Goal: Task Accomplishment & Management: Use online tool/utility

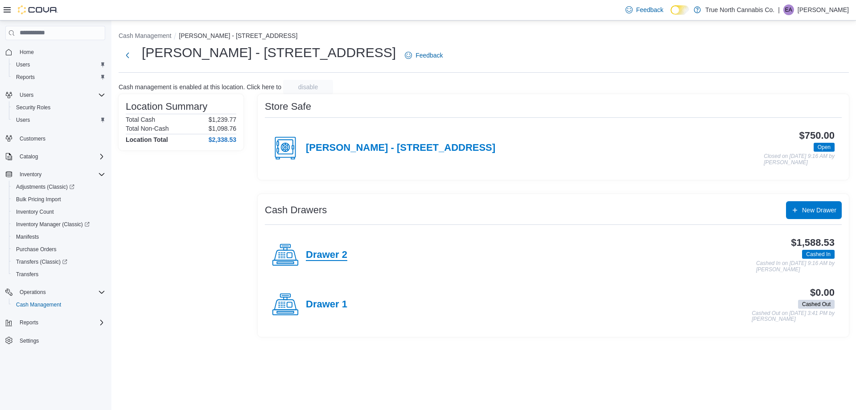
click at [335, 256] on h4 "Drawer 2" at bounding box center [326, 255] width 41 height 12
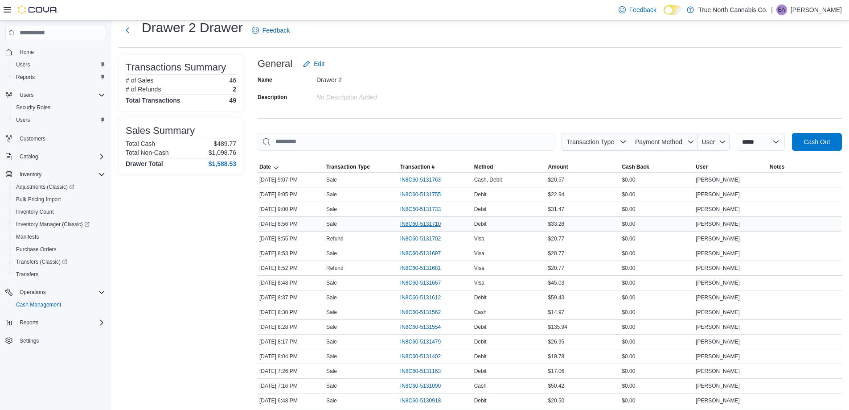
scroll to position [45, 0]
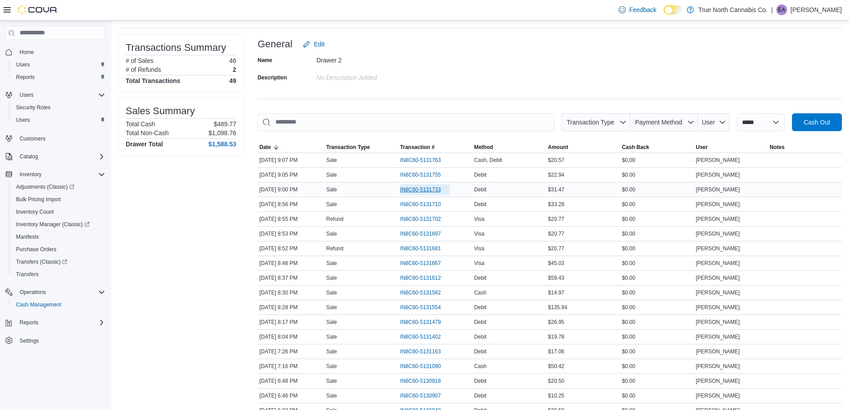
click at [405, 192] on span "IN8C60-5131733" at bounding box center [420, 189] width 41 height 7
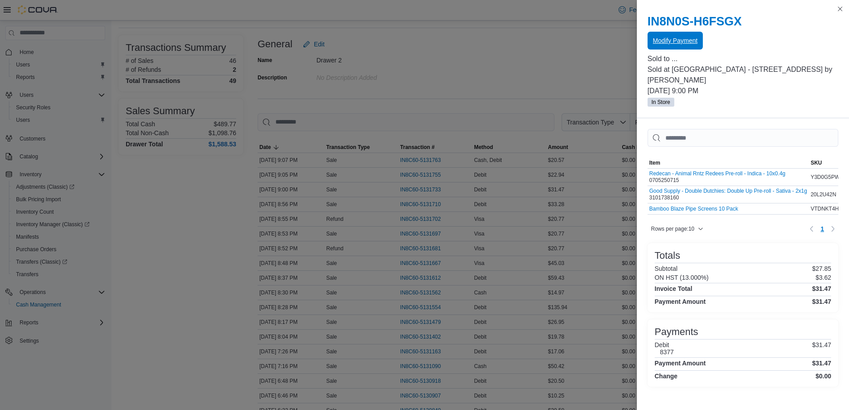
click at [667, 41] on span "Modify Payment" at bounding box center [675, 40] width 45 height 9
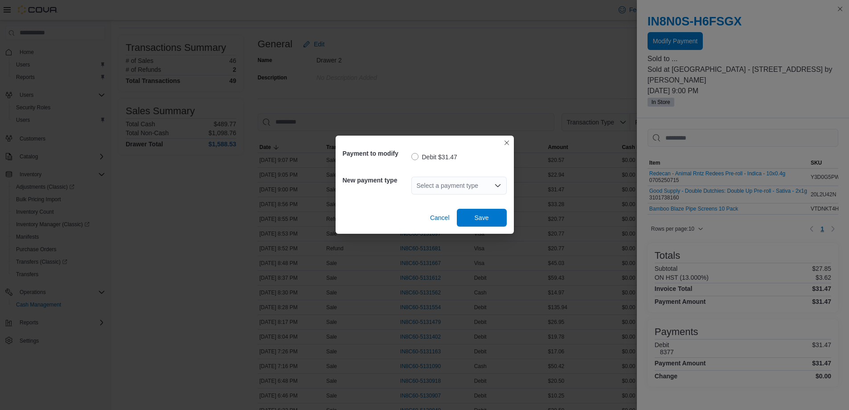
click at [461, 179] on div "Select a payment type" at bounding box center [459, 186] width 95 height 18
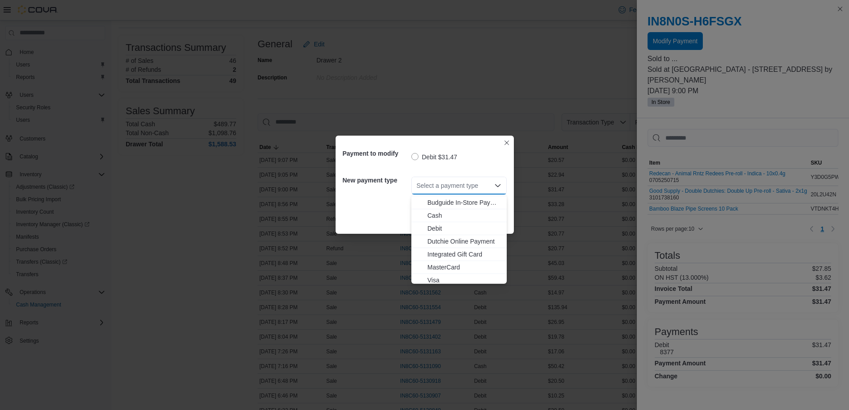
scroll to position [14, 0]
click at [453, 259] on button "MasterCard" at bounding box center [459, 264] width 95 height 13
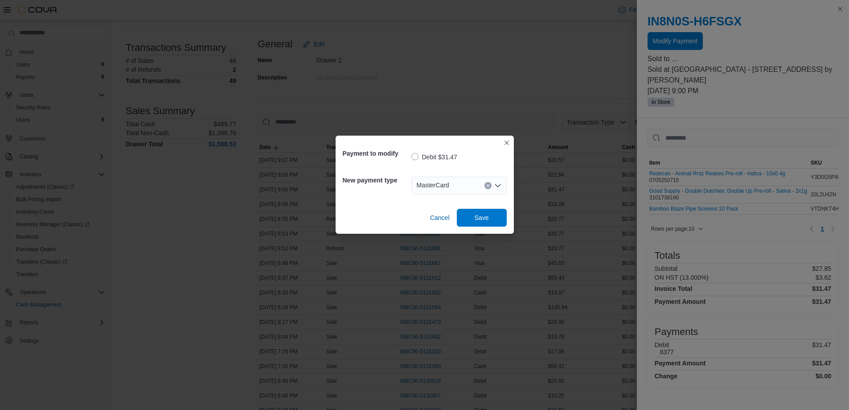
click at [474, 205] on div "Cancel Save" at bounding box center [425, 214] width 164 height 25
drag, startPoint x: 475, startPoint y: 220, endPoint x: 482, endPoint y: 221, distance: 7.1
click at [476, 220] on span "Save" at bounding box center [482, 217] width 14 height 9
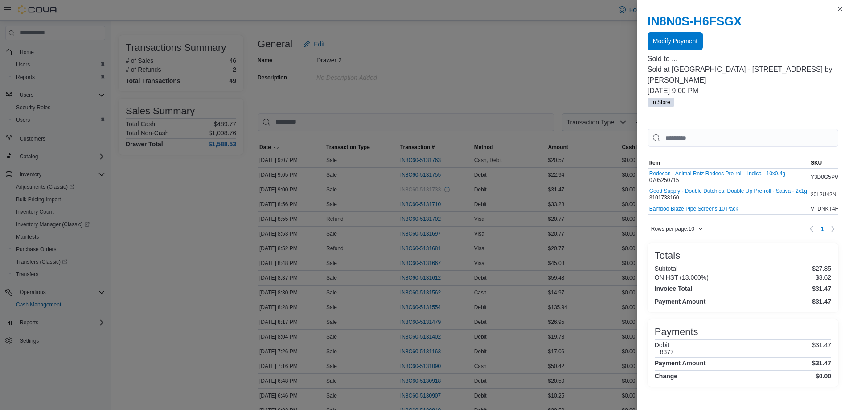
scroll to position [0, 0]
click at [840, 9] on button "Close this dialog" at bounding box center [840, 8] width 11 height 11
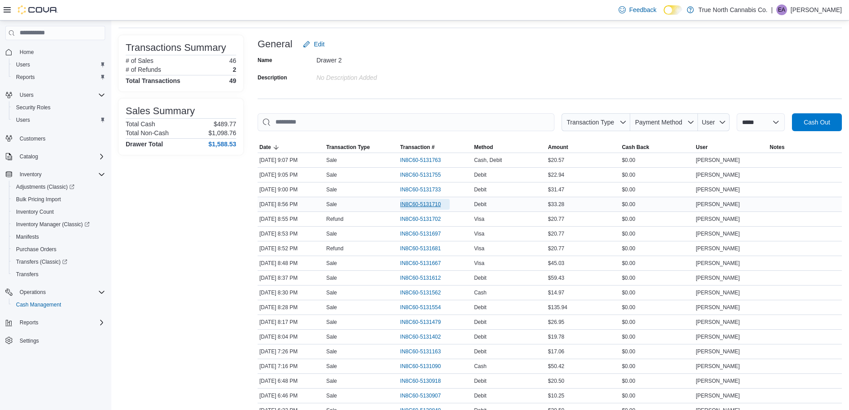
click at [428, 207] on span "IN8C60-5131710" at bounding box center [420, 204] width 41 height 7
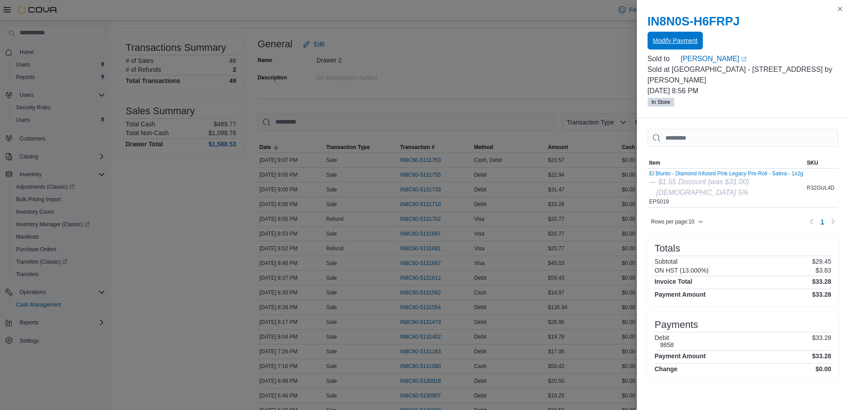
click at [676, 45] on span "Modify Payment" at bounding box center [675, 41] width 45 height 18
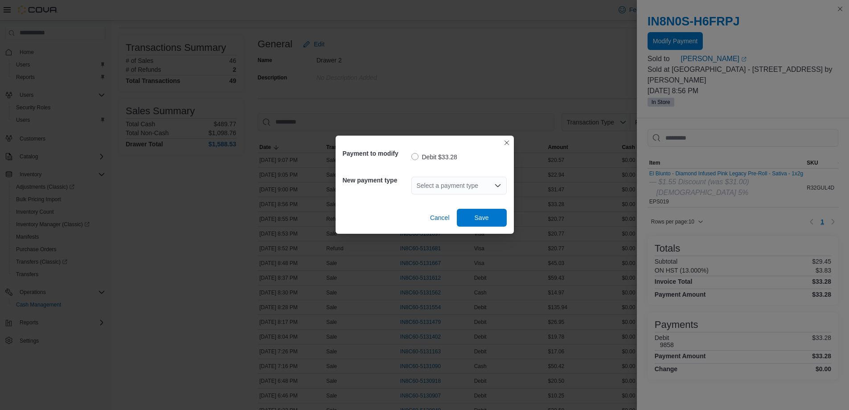
click at [420, 180] on div "Select a payment type" at bounding box center [459, 186] width 95 height 18
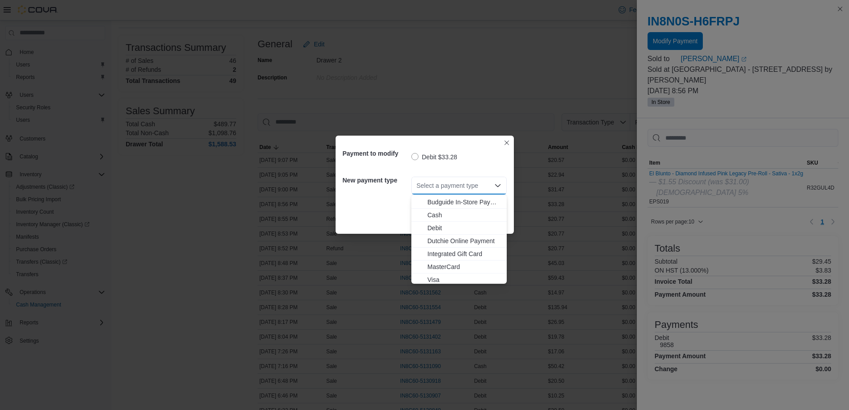
scroll to position [14, 0]
click at [441, 275] on span "Visa" at bounding box center [465, 276] width 74 height 9
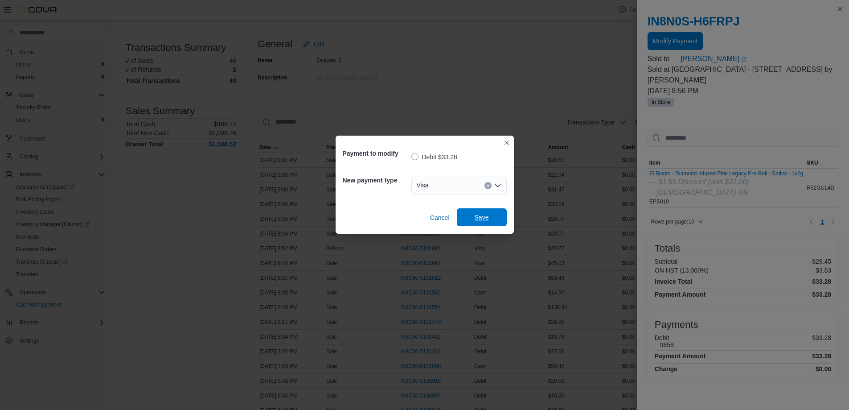
click at [496, 219] on span "Save" at bounding box center [481, 217] width 39 height 18
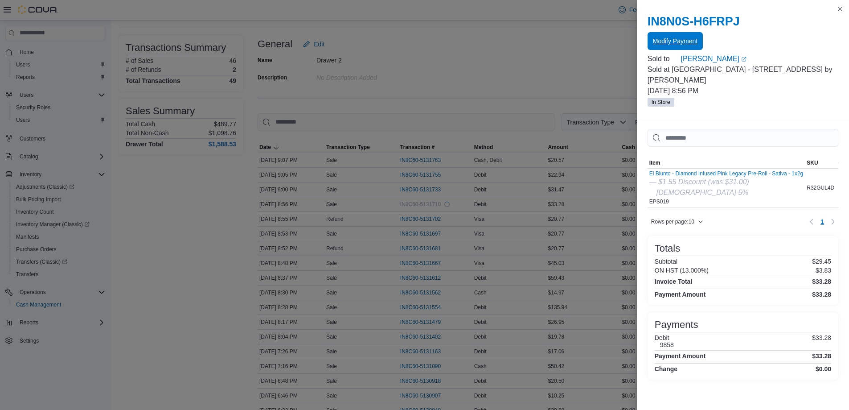
scroll to position [0, 0]
click at [841, 8] on button "Close this dialog" at bounding box center [840, 8] width 11 height 11
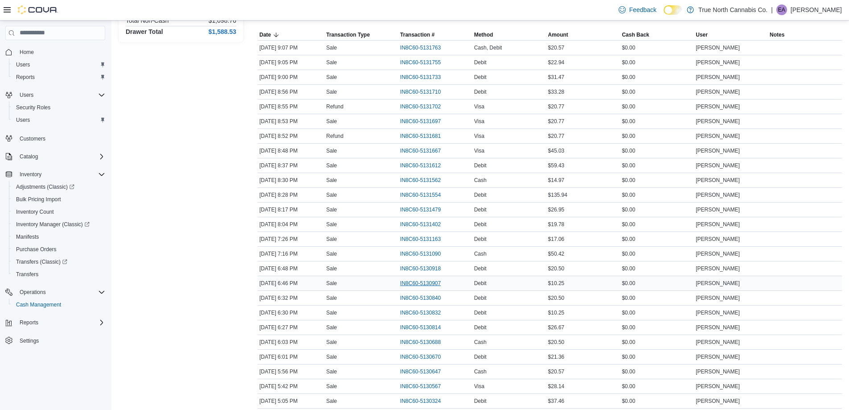
scroll to position [178, 0]
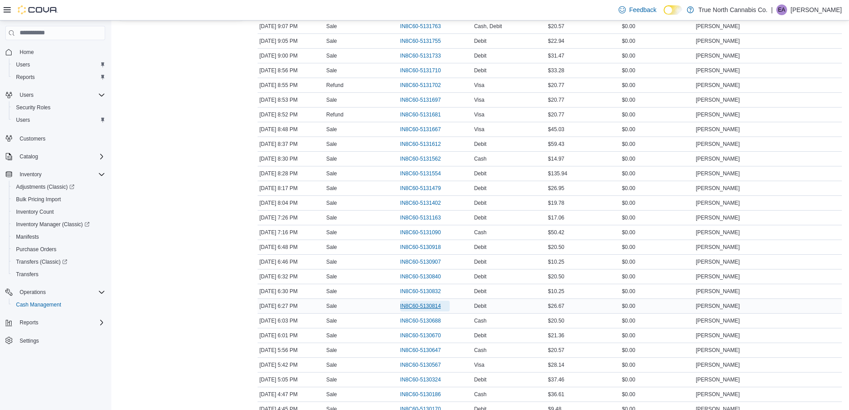
click at [422, 305] on span "IN8C60-5130814" at bounding box center [420, 305] width 41 height 7
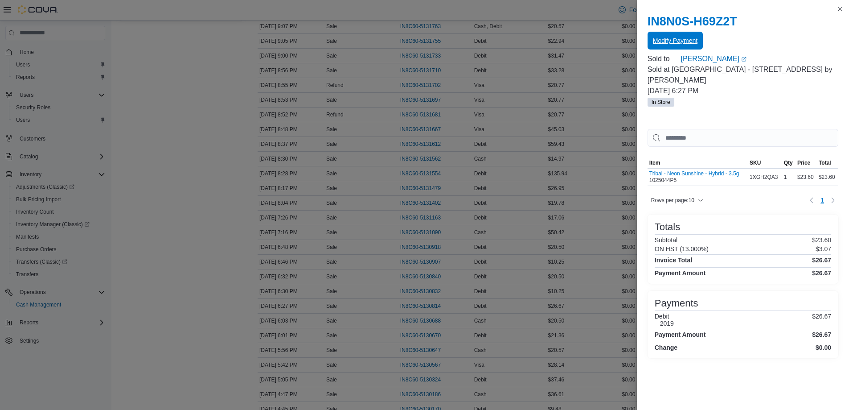
click at [695, 36] on span "Modify Payment" at bounding box center [675, 41] width 45 height 18
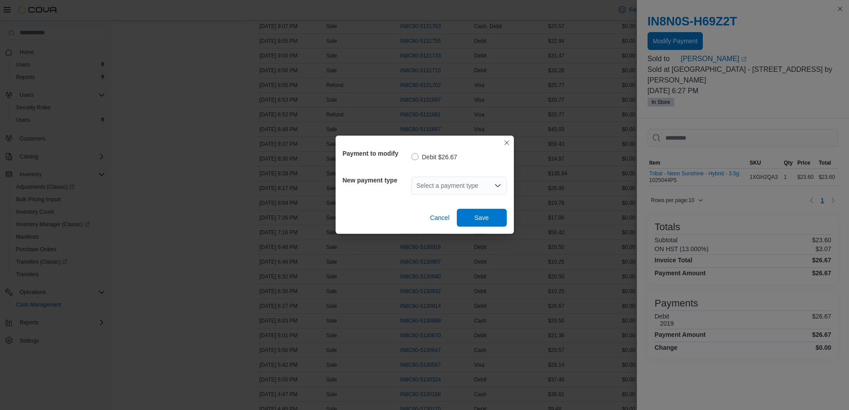
click at [466, 181] on div "Select a payment type" at bounding box center [459, 186] width 95 height 18
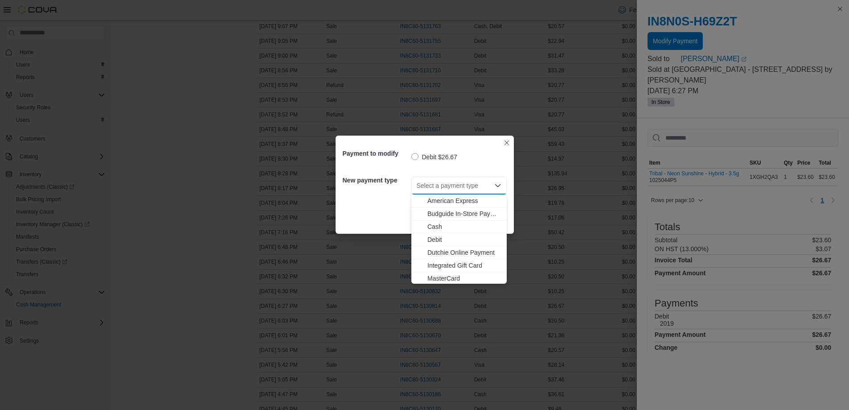
scroll to position [14, 0]
drag, startPoint x: 446, startPoint y: 277, endPoint x: 447, endPoint y: 272, distance: 5.0
click at [447, 274] on span "Visa" at bounding box center [465, 276] width 74 height 9
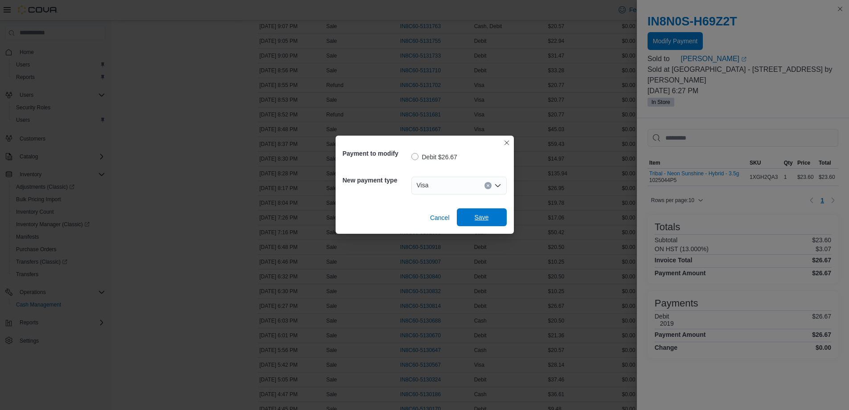
click at [486, 215] on span "Save" at bounding box center [482, 217] width 14 height 9
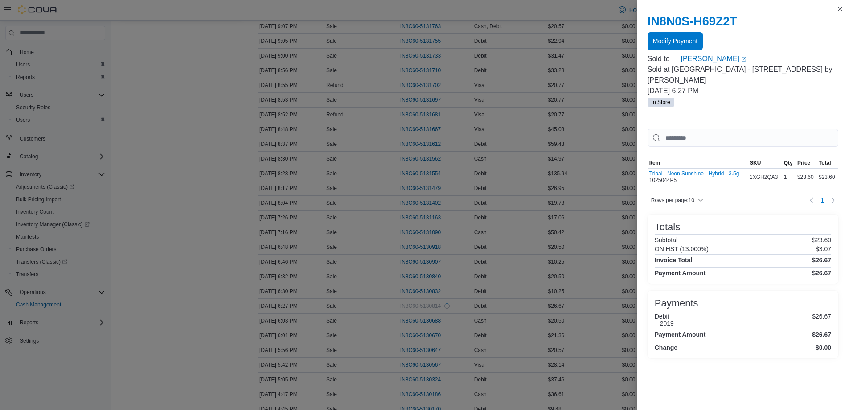
scroll to position [0, 0]
click at [838, 10] on button "Close this dialog" at bounding box center [840, 8] width 11 height 11
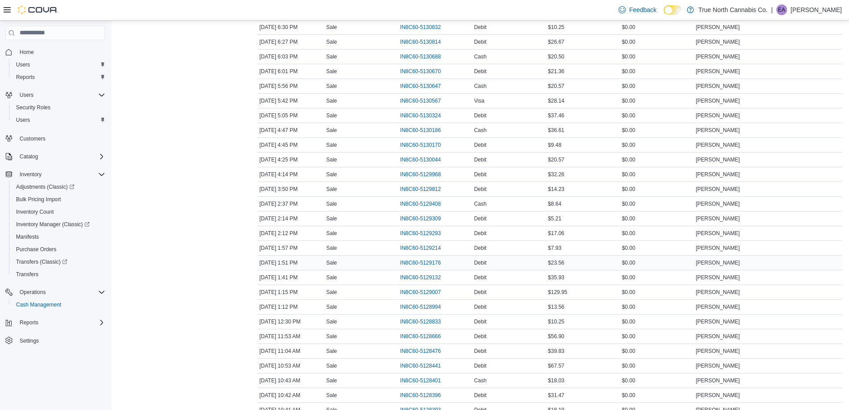
scroll to position [446, 0]
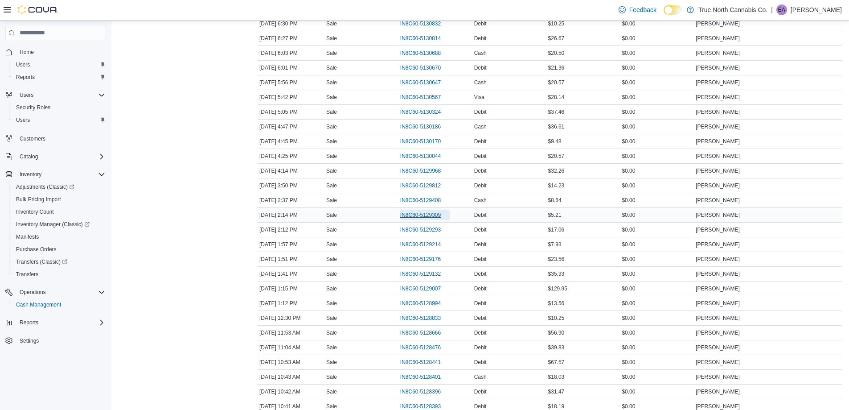
click at [427, 219] on span "IN8C60-5129309" at bounding box center [424, 215] width 49 height 11
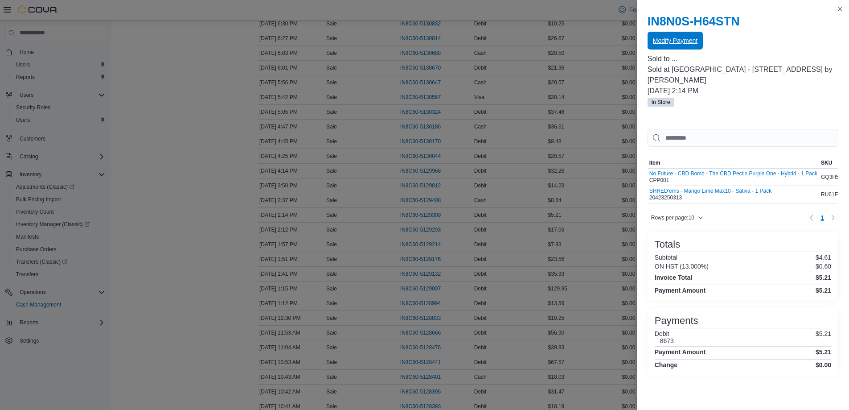
click at [692, 37] on span "Modify Payment" at bounding box center [675, 40] width 45 height 9
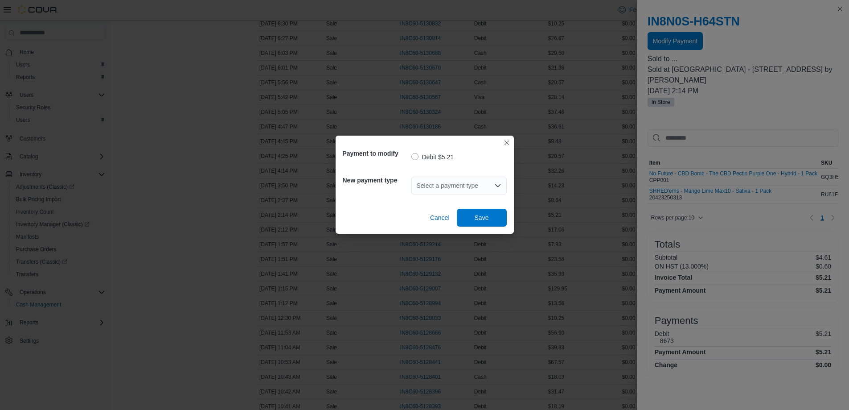
click at [471, 182] on div "Select a payment type" at bounding box center [459, 186] width 95 height 18
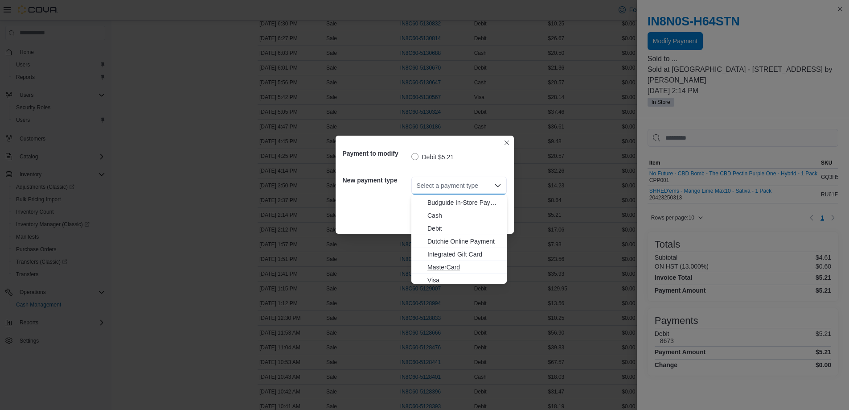
scroll to position [14, 0]
click at [449, 274] on span "Visa" at bounding box center [465, 276] width 74 height 9
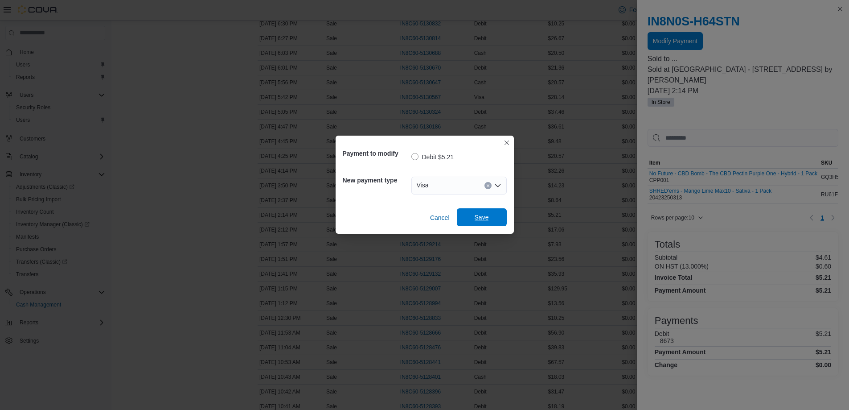
click at [481, 218] on span "Save" at bounding box center [482, 217] width 14 height 9
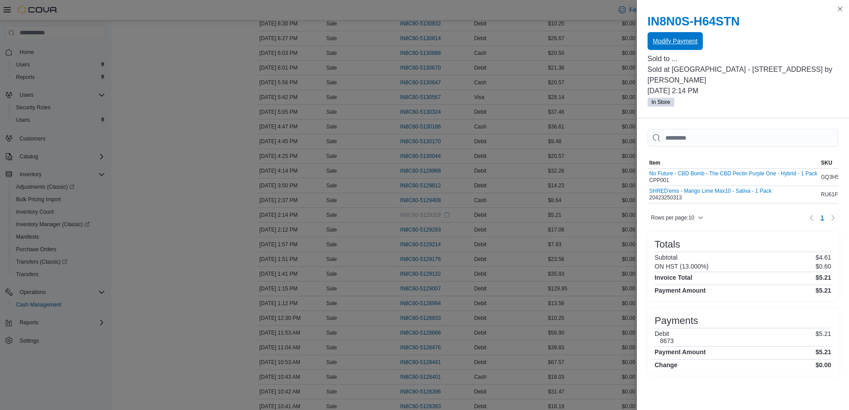
scroll to position [0, 0]
click at [842, 10] on button "Close this dialog" at bounding box center [840, 8] width 11 height 11
click at [840, 7] on button "Close this dialog" at bounding box center [840, 8] width 11 height 11
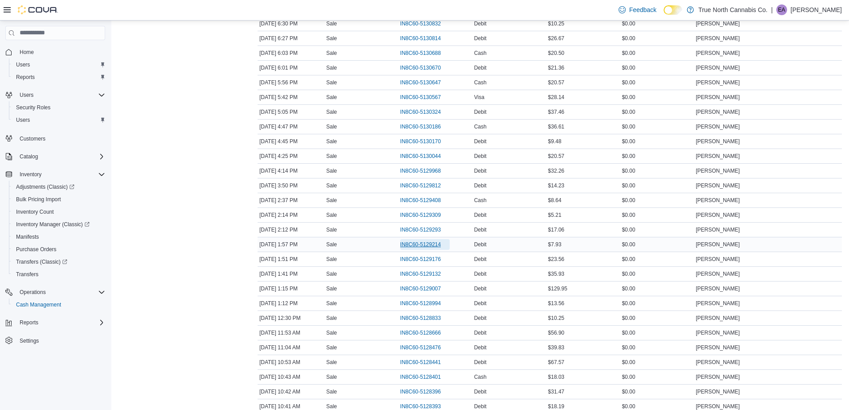
click at [432, 247] on span "IN8C60-5129214" at bounding box center [420, 244] width 41 height 7
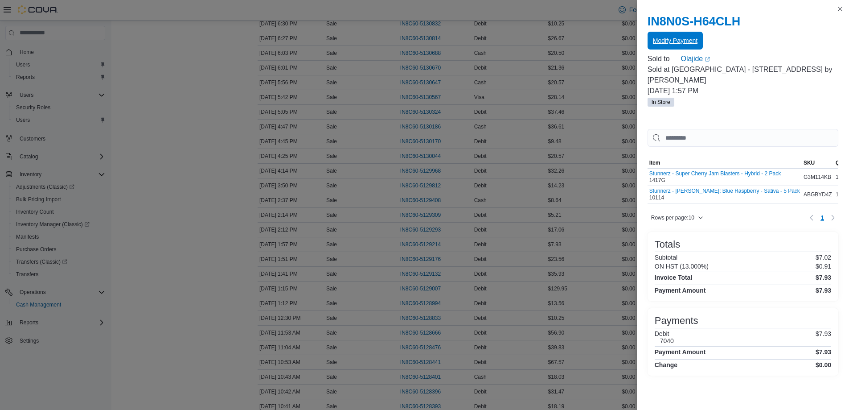
click at [657, 41] on span "Modify Payment" at bounding box center [675, 40] width 45 height 9
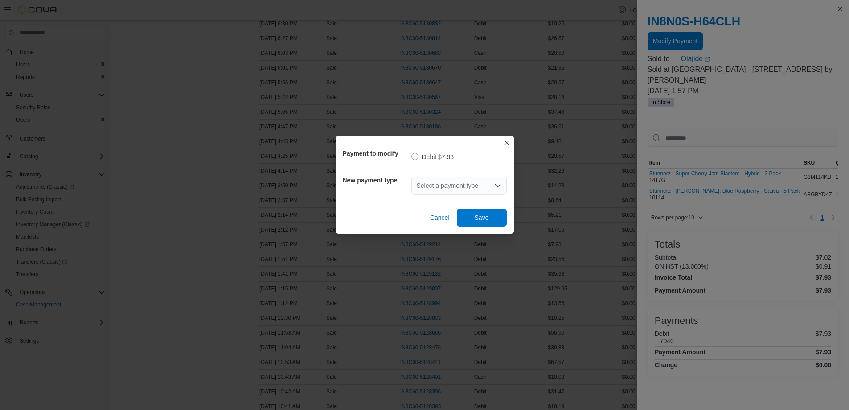
click at [488, 189] on div "Select a payment type" at bounding box center [459, 186] width 95 height 18
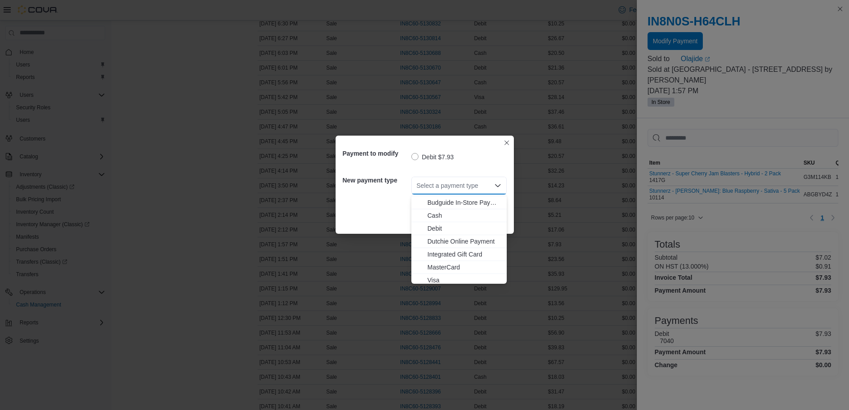
scroll to position [14, 0]
drag, startPoint x: 461, startPoint y: 264, endPoint x: 458, endPoint y: 259, distance: 5.8
click at [461, 262] on span "MasterCard" at bounding box center [465, 263] width 74 height 9
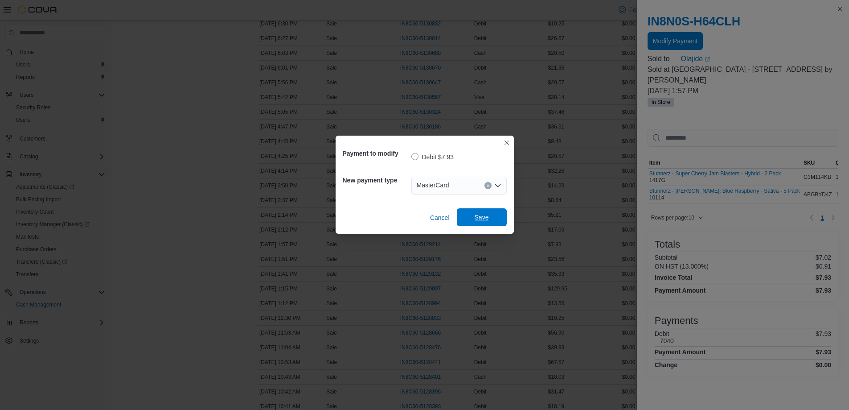
click at [498, 222] on span "Save" at bounding box center [481, 217] width 39 height 18
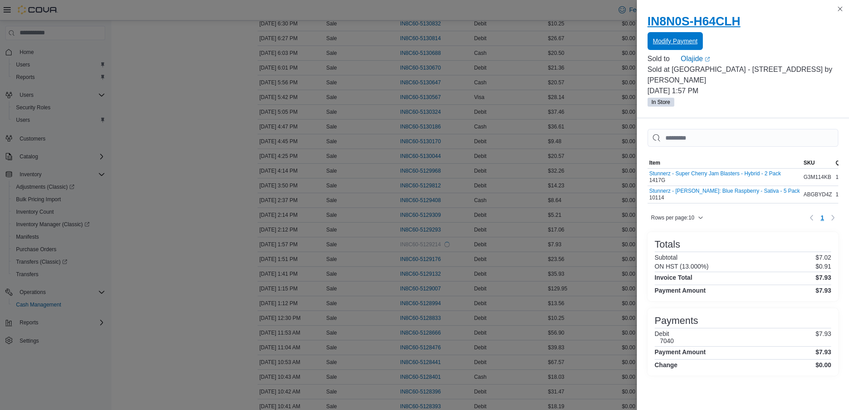
scroll to position [0, 0]
click at [842, 8] on button "Close this dialog" at bounding box center [840, 8] width 11 height 11
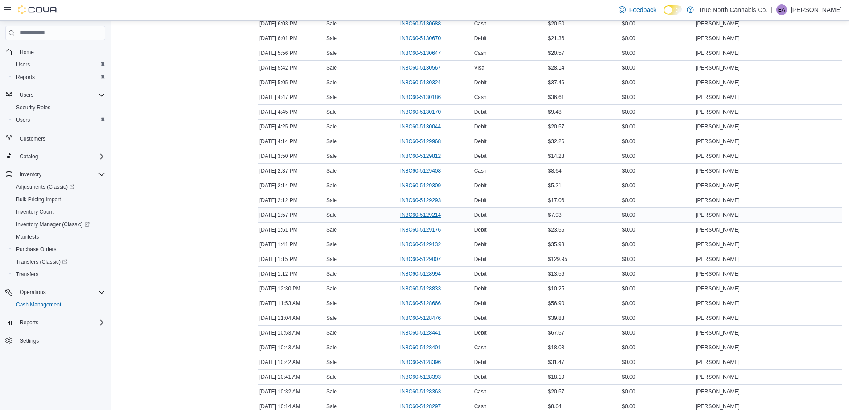
scroll to position [490, 0]
click at [420, 213] on span "IN8C60-5129176" at bounding box center [420, 214] width 41 height 7
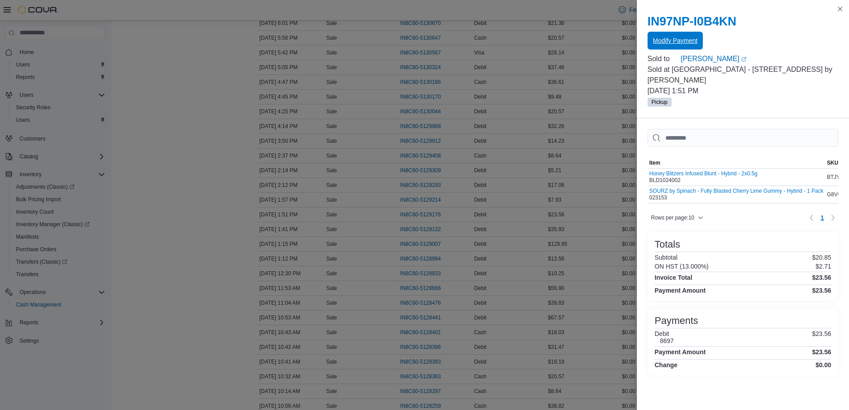
click at [679, 45] on span "Modify Payment" at bounding box center [675, 40] width 45 height 9
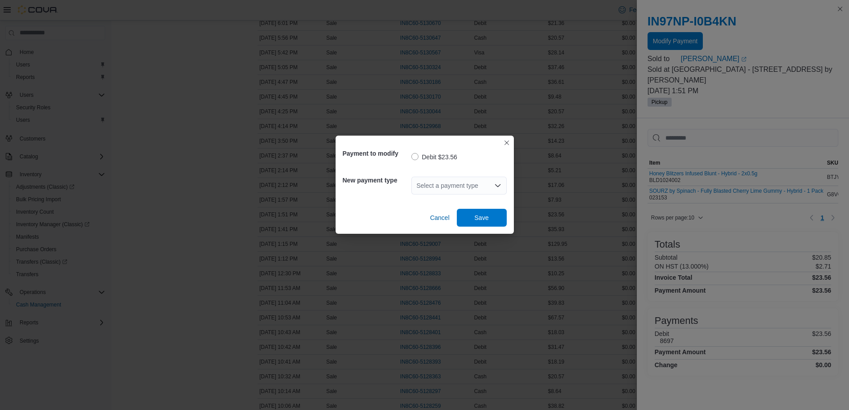
click at [490, 186] on div "Select a payment type" at bounding box center [459, 186] width 95 height 18
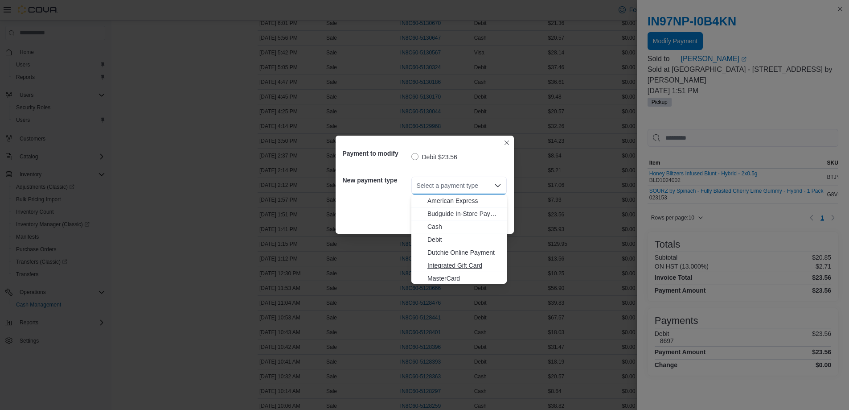
scroll to position [14, 0]
click at [449, 258] on button "MasterCard" at bounding box center [459, 264] width 95 height 13
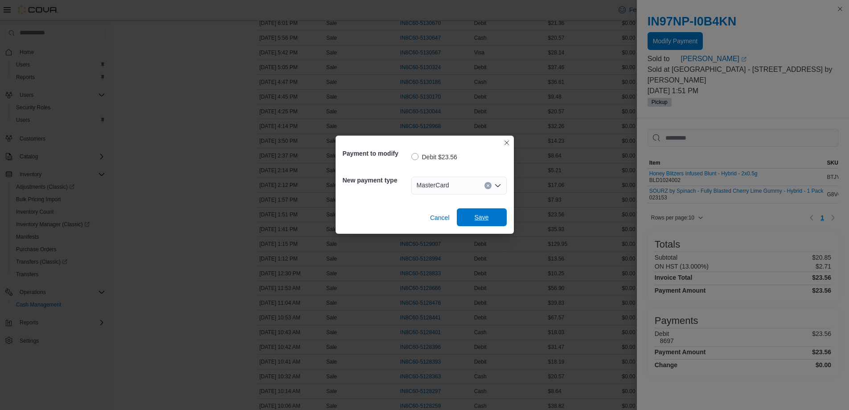
click at [475, 217] on span "Save" at bounding box center [482, 217] width 14 height 9
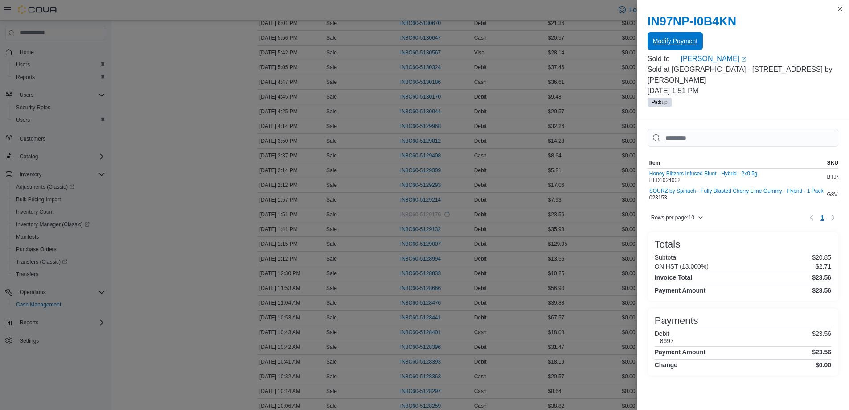
scroll to position [0, 0]
click at [836, 5] on button "Close this dialog" at bounding box center [840, 8] width 11 height 11
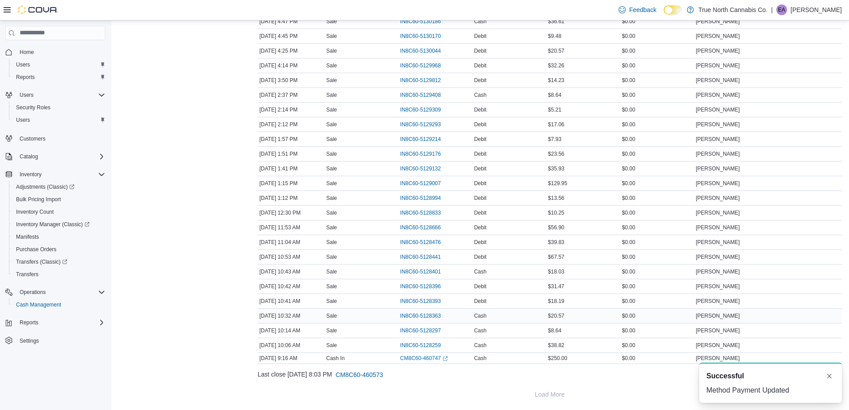
scroll to position [552, 0]
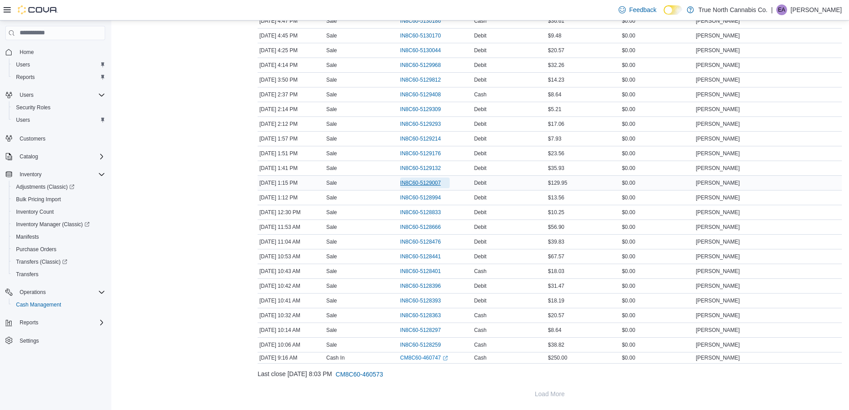
click at [406, 185] on span "IN8C60-5129007" at bounding box center [420, 182] width 41 height 7
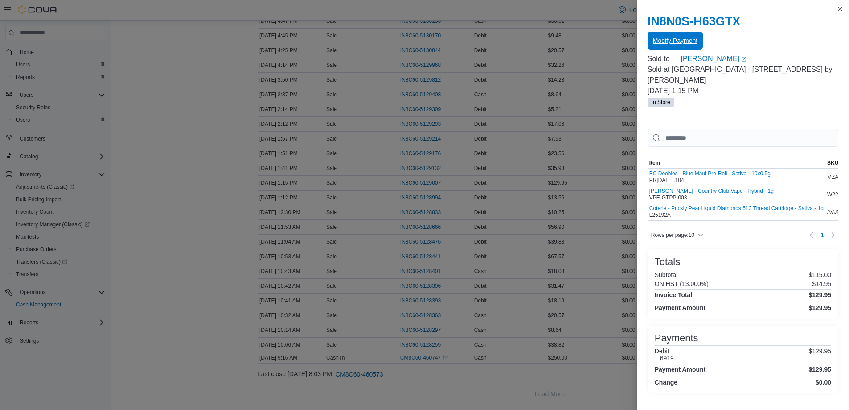
click at [669, 35] on span "Modify Payment" at bounding box center [675, 41] width 45 height 18
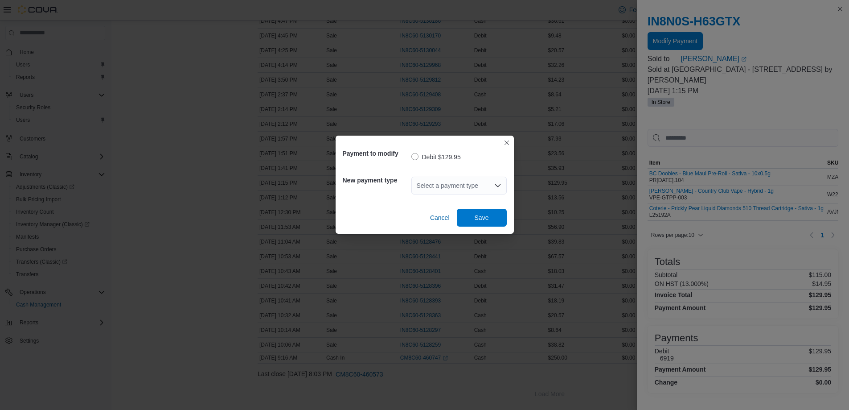
click at [428, 182] on div "Select a payment type" at bounding box center [459, 186] width 95 height 18
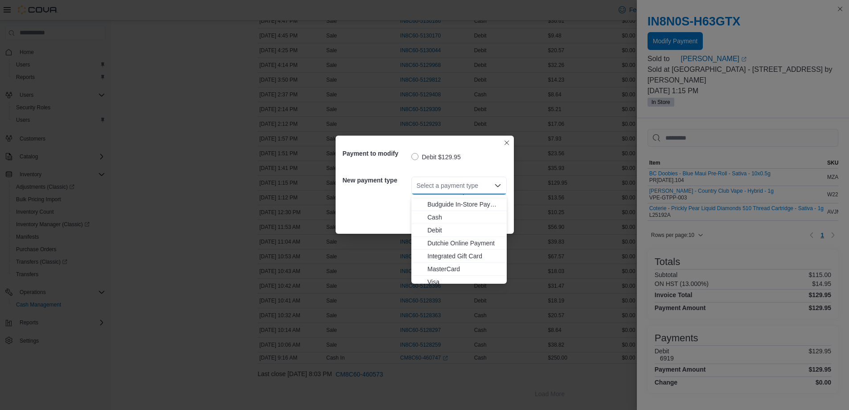
scroll to position [14, 0]
click at [431, 272] on span "Visa" at bounding box center [465, 276] width 74 height 9
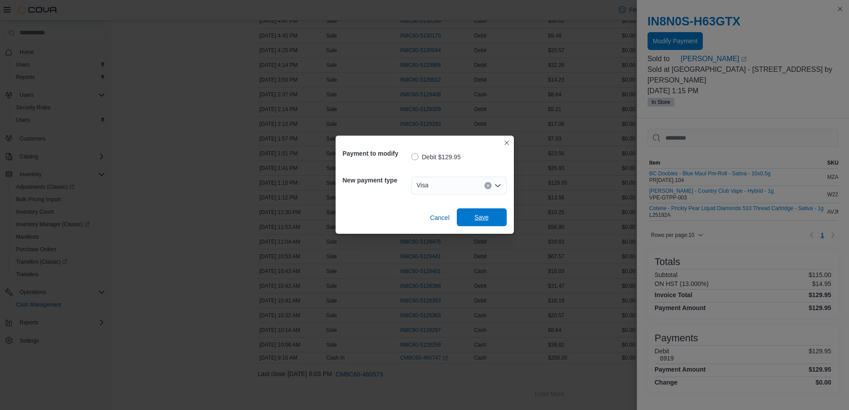
click at [480, 212] on span "Save" at bounding box center [481, 217] width 39 height 18
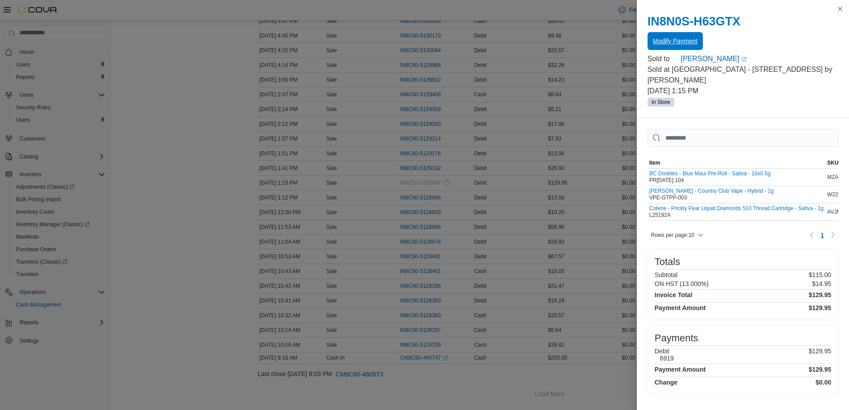
scroll to position [0, 0]
click at [841, 4] on button "Close this dialog" at bounding box center [840, 9] width 11 height 11
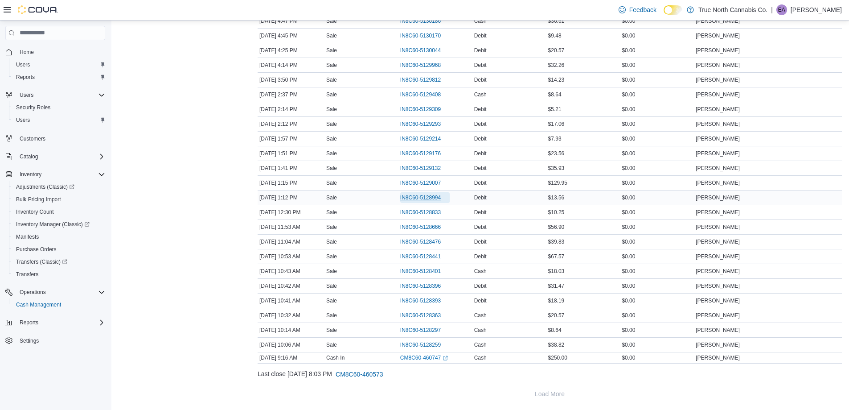
click at [428, 194] on span "IN8C60-5128994" at bounding box center [420, 197] width 41 height 7
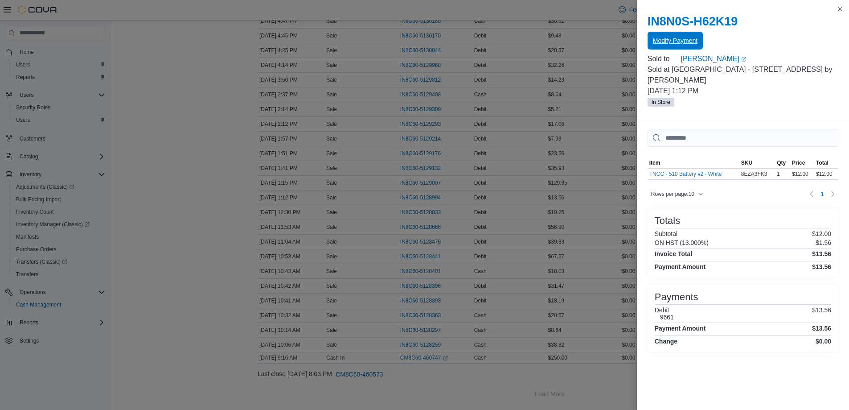
click at [679, 37] on span "Modify Payment" at bounding box center [675, 40] width 45 height 9
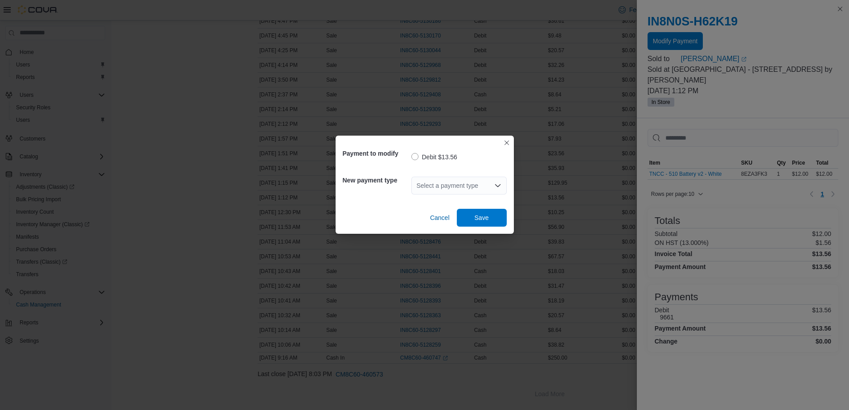
click at [444, 183] on div "Select a payment type" at bounding box center [459, 186] width 95 height 18
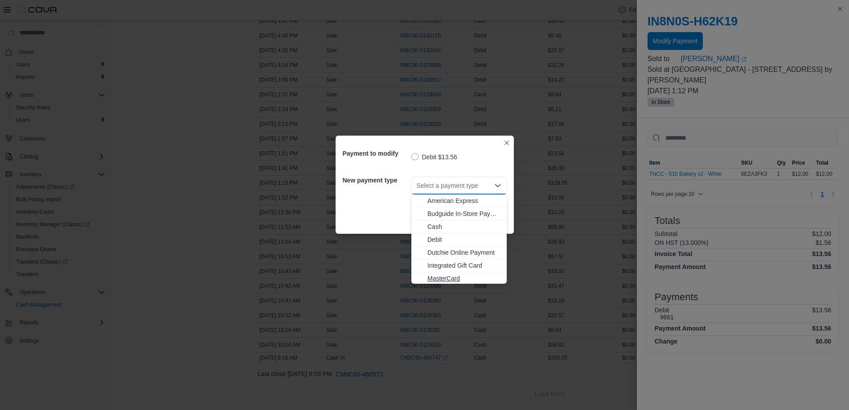
click at [455, 276] on span "MasterCard" at bounding box center [465, 278] width 74 height 9
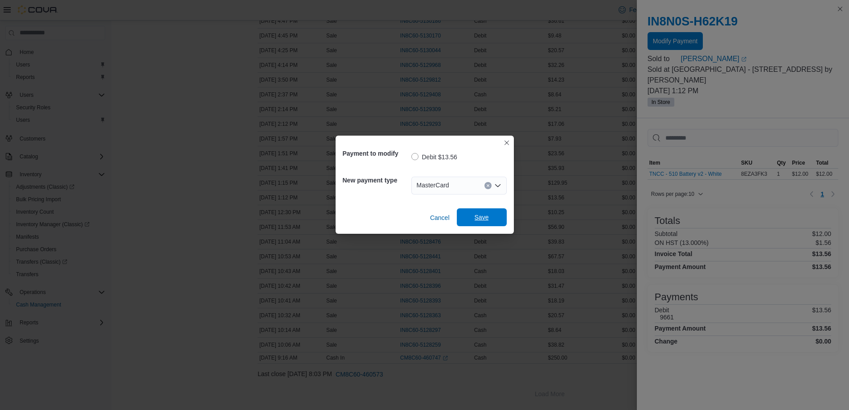
click at [484, 221] on span "Save" at bounding box center [482, 217] width 14 height 9
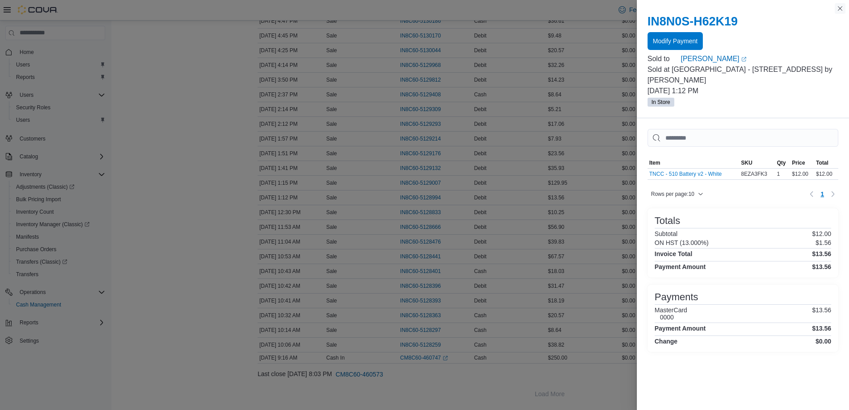
click at [843, 8] on button "Close this dialog" at bounding box center [840, 8] width 11 height 11
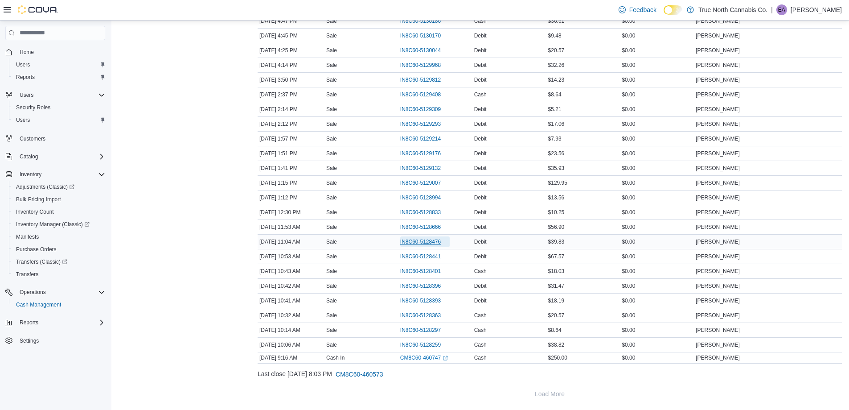
click at [417, 245] on span "IN8C60-5128476" at bounding box center [420, 241] width 41 height 7
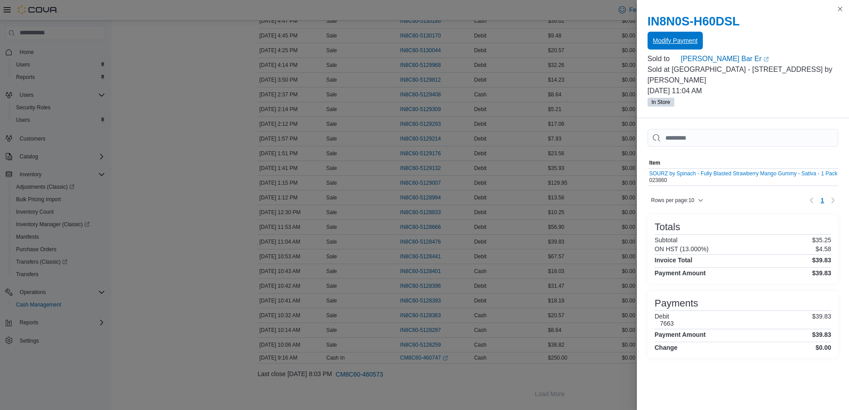
click at [680, 39] on span "Modify Payment" at bounding box center [675, 40] width 45 height 9
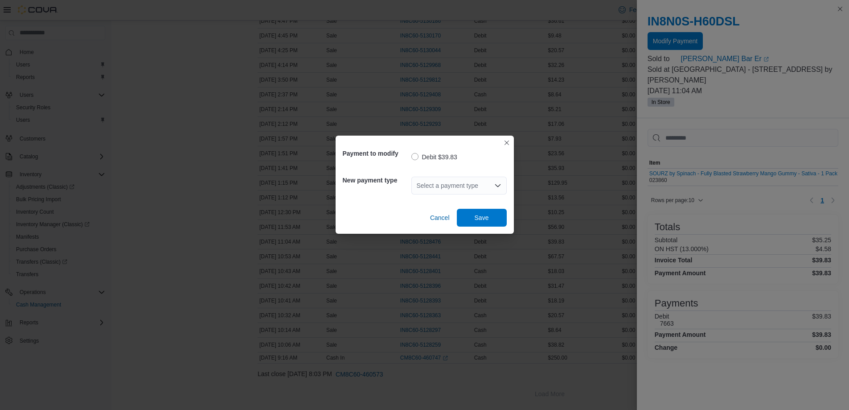
click at [452, 183] on div "Select a payment type" at bounding box center [459, 186] width 95 height 18
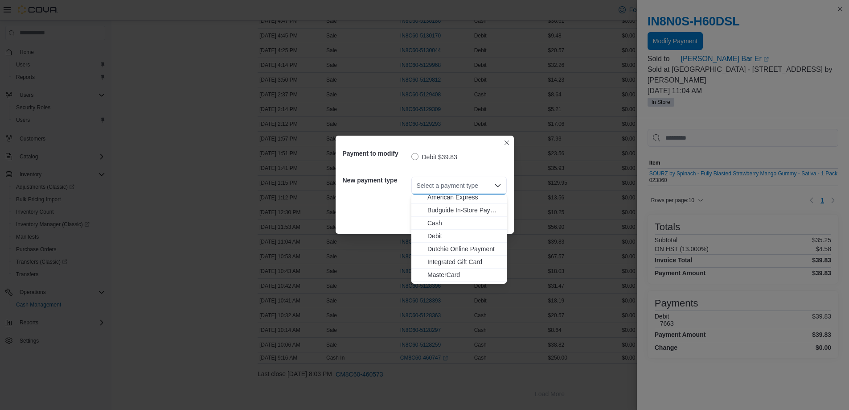
scroll to position [14, 0]
click at [442, 270] on div "American Express Budguide In-Store Payment Cash Debit Dutchie Online Payment In…" at bounding box center [459, 231] width 95 height 103
click at [436, 281] on span "Visa" at bounding box center [465, 276] width 74 height 9
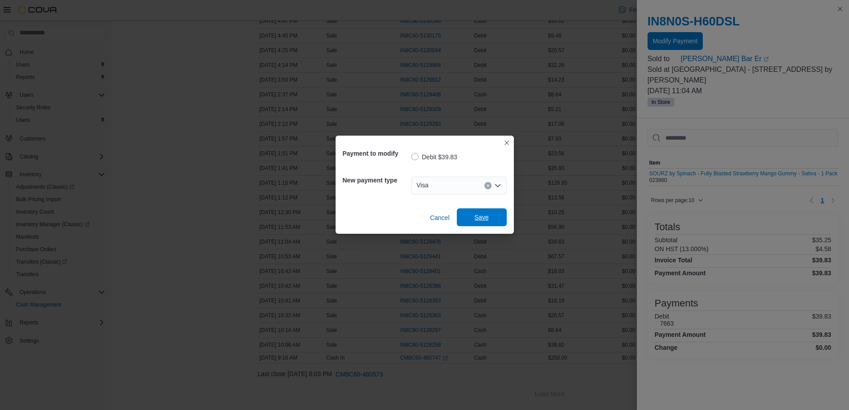
click at [490, 211] on span "Save" at bounding box center [481, 217] width 39 height 18
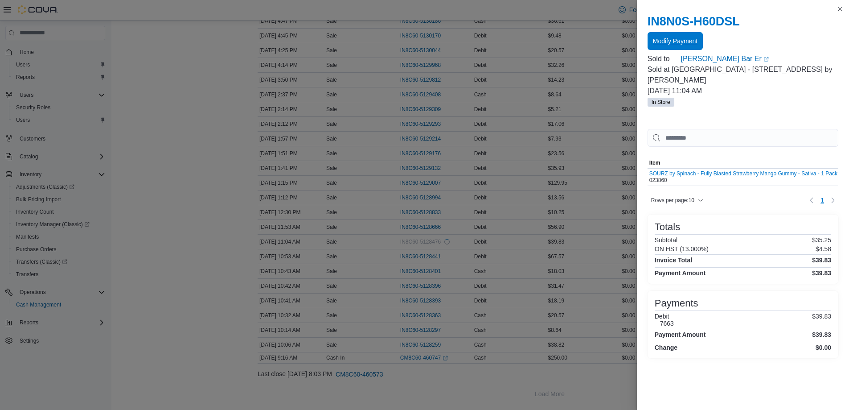
scroll to position [0, 0]
click at [841, 3] on div "You are in a modal dialog. Press Escape or tap/click outside the dialog on the …" at bounding box center [743, 205] width 212 height 410
click at [840, 11] on button "Close this dialog" at bounding box center [840, 8] width 11 height 11
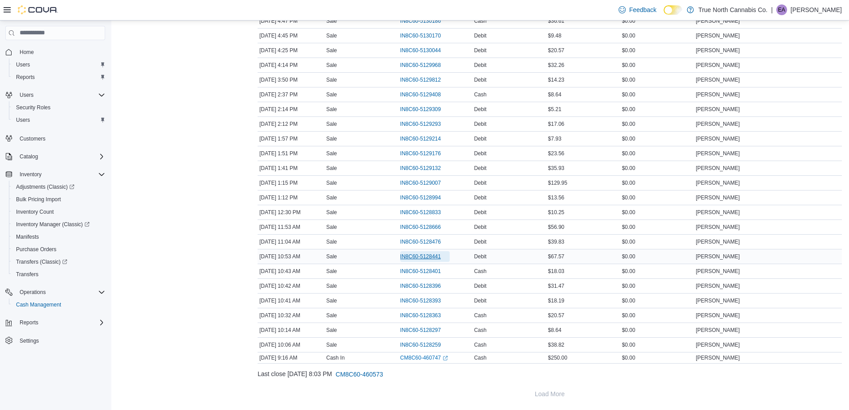
click at [432, 253] on span "IN8C60-5128441" at bounding box center [420, 256] width 41 height 7
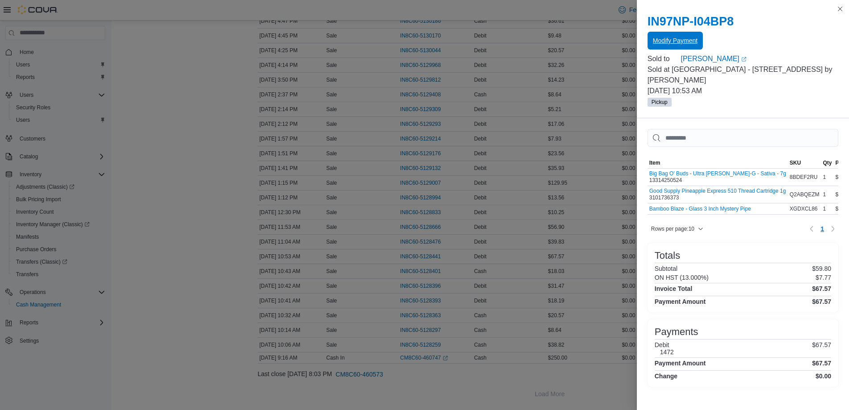
click at [690, 45] on span "Modify Payment" at bounding box center [675, 41] width 45 height 18
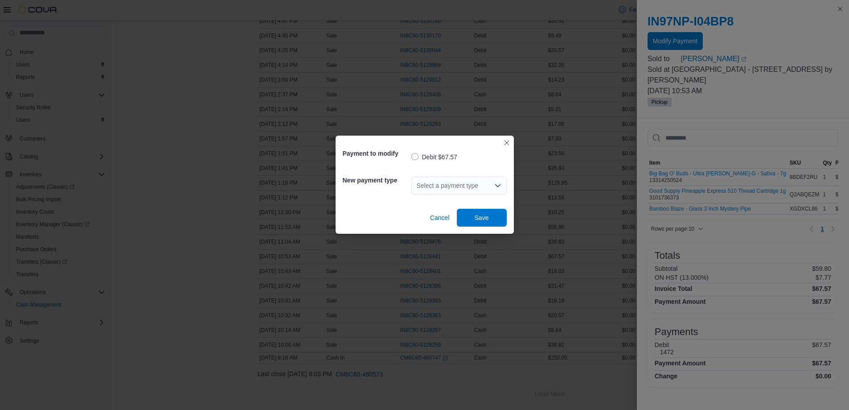
click at [453, 187] on div "Select a payment type" at bounding box center [459, 186] width 95 height 18
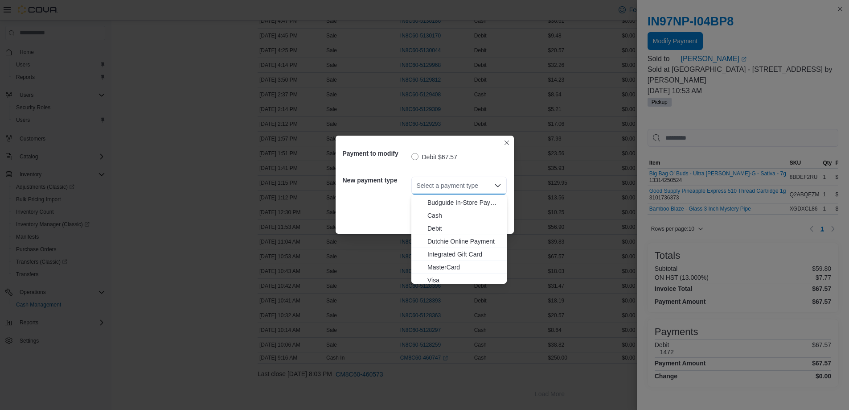
scroll to position [14, 0]
click at [449, 258] on button "MasterCard" at bounding box center [459, 264] width 95 height 13
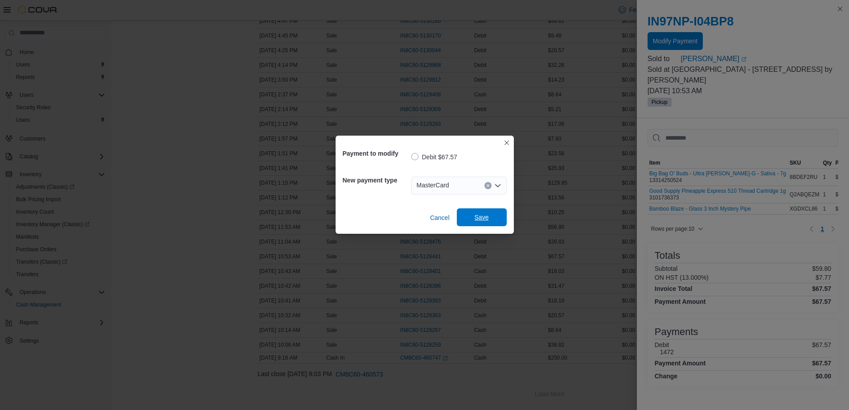
click at [481, 214] on span "Save" at bounding box center [482, 217] width 14 height 9
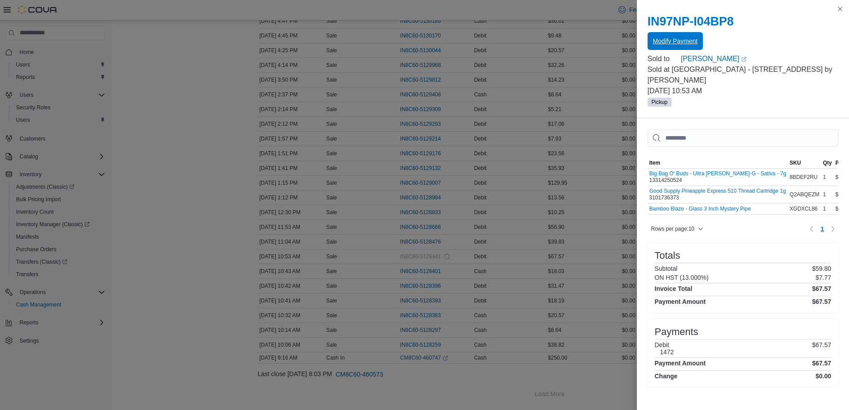
scroll to position [0, 0]
click at [838, 8] on button "Close this dialog" at bounding box center [840, 8] width 11 height 11
click at [836, 8] on button "Close this dialog" at bounding box center [840, 8] width 11 height 11
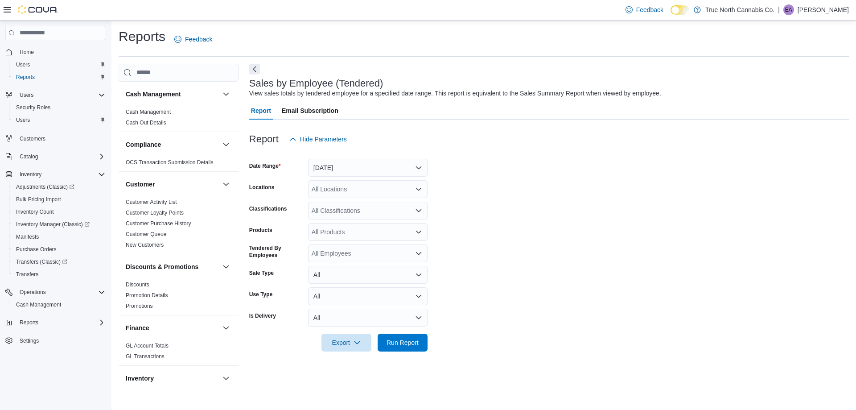
click at [340, 156] on div at bounding box center [549, 153] width 600 height 11
click at [343, 182] on div "All Locations" at bounding box center [367, 189] width 119 height 18
click at [345, 162] on button "Yesterday" at bounding box center [367, 168] width 119 height 18
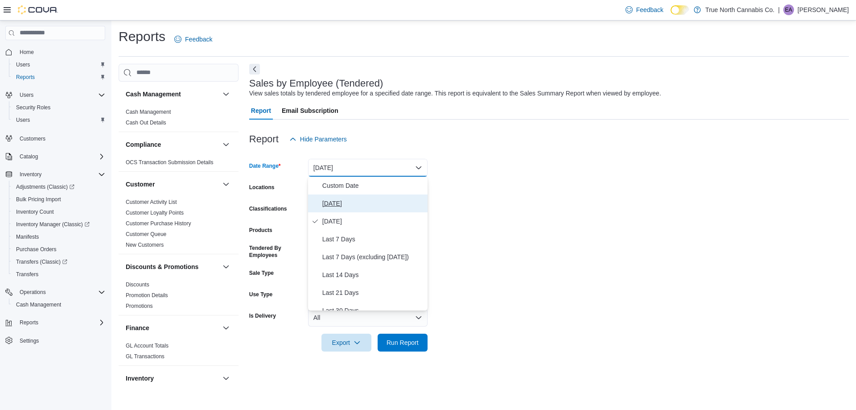
click at [338, 200] on span "Today" at bounding box center [373, 203] width 102 height 11
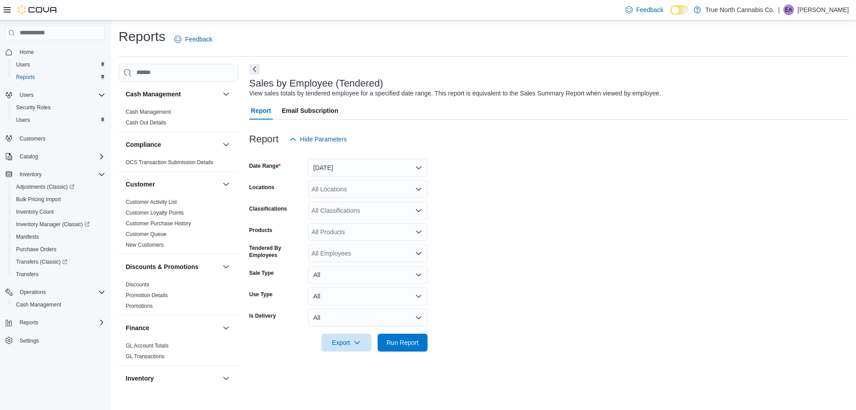
click at [366, 184] on div "All Locations" at bounding box center [367, 189] width 119 height 18
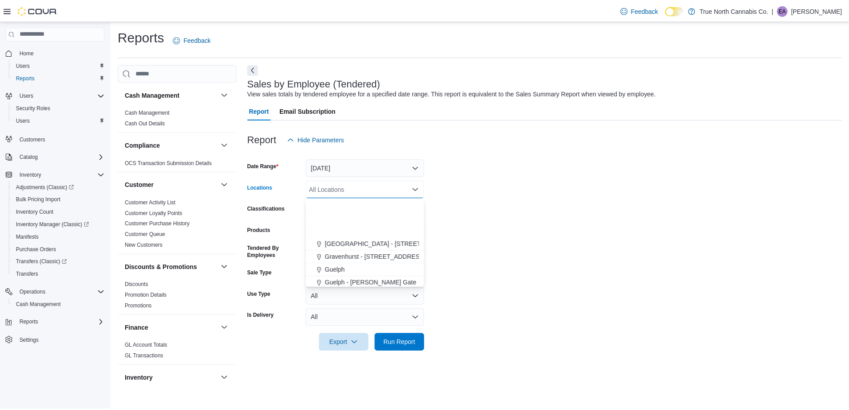
scroll to position [223, 0]
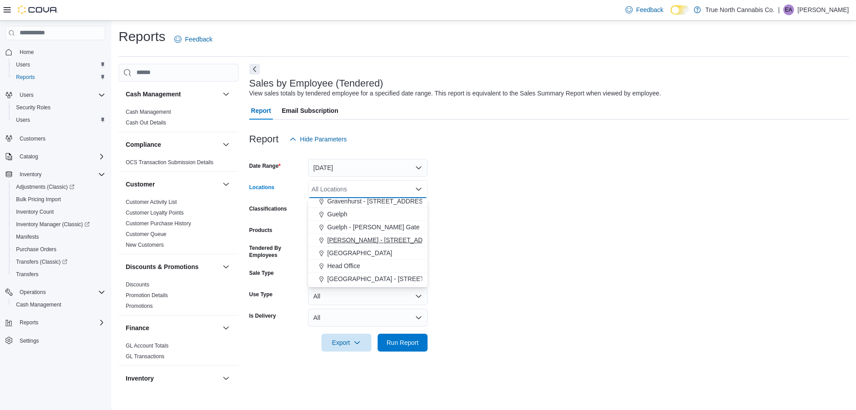
click at [382, 240] on span "[PERSON_NAME] - [STREET_ADDRESS]" at bounding box center [386, 239] width 119 height 9
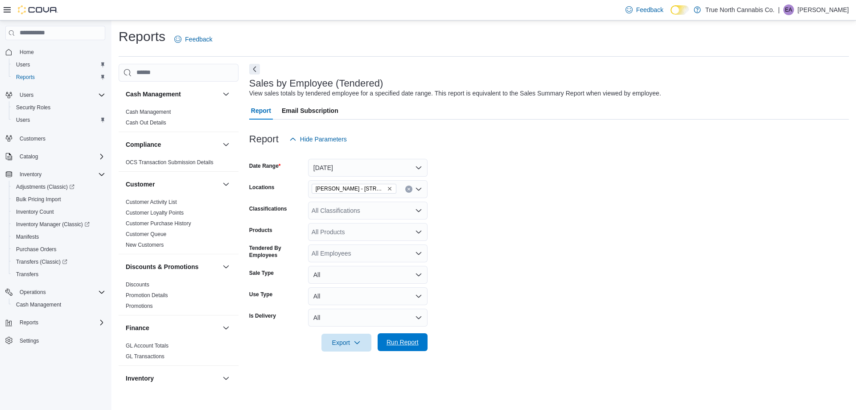
click at [391, 342] on span "Run Report" at bounding box center [403, 342] width 32 height 9
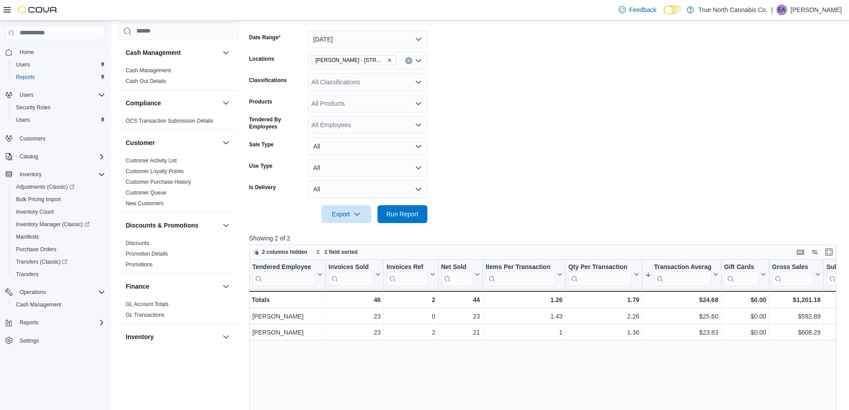
scroll to position [45, 0]
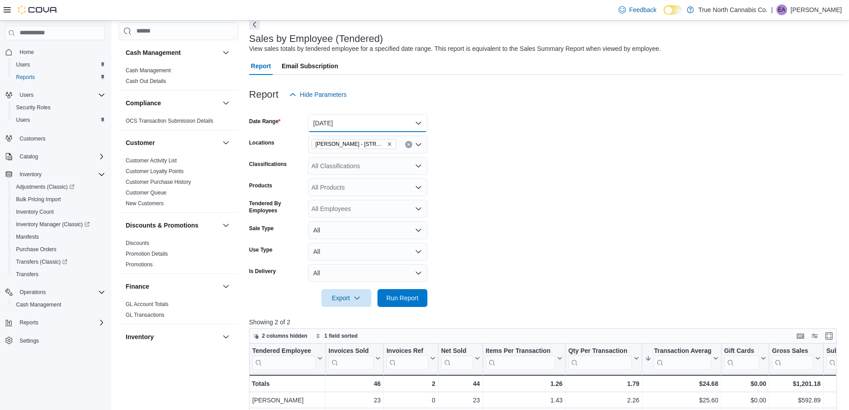
click at [386, 122] on button "Today" at bounding box center [367, 123] width 119 height 18
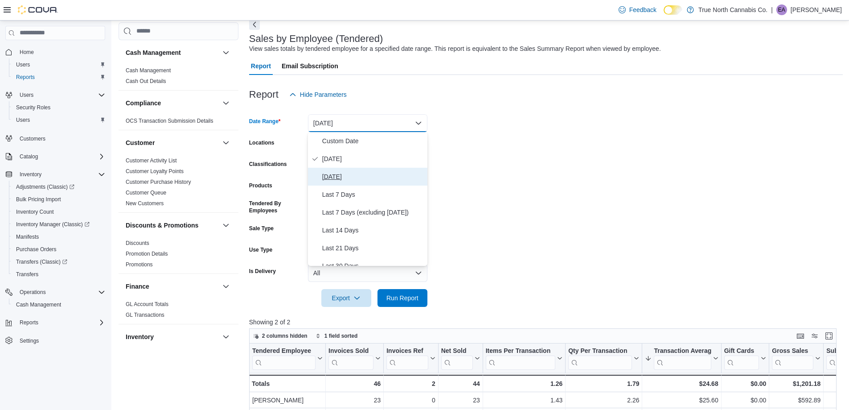
drag, startPoint x: 362, startPoint y: 176, endPoint x: 371, endPoint y: 178, distance: 9.6
click at [362, 175] on span "Yesterday" at bounding box center [373, 176] width 102 height 11
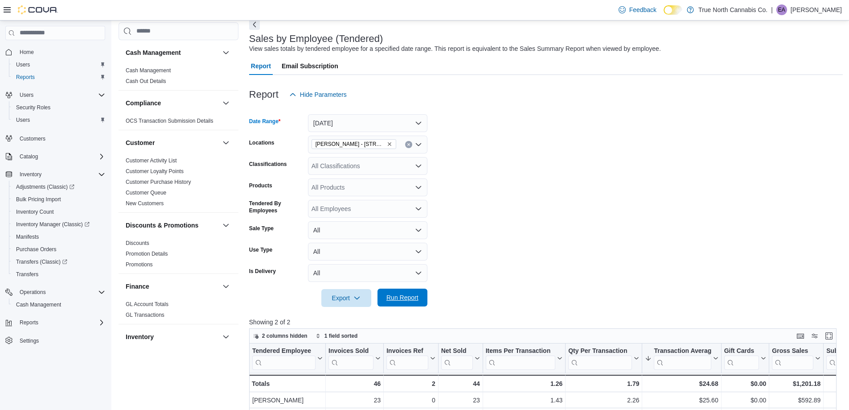
click at [416, 290] on span "Run Report" at bounding box center [402, 297] width 39 height 18
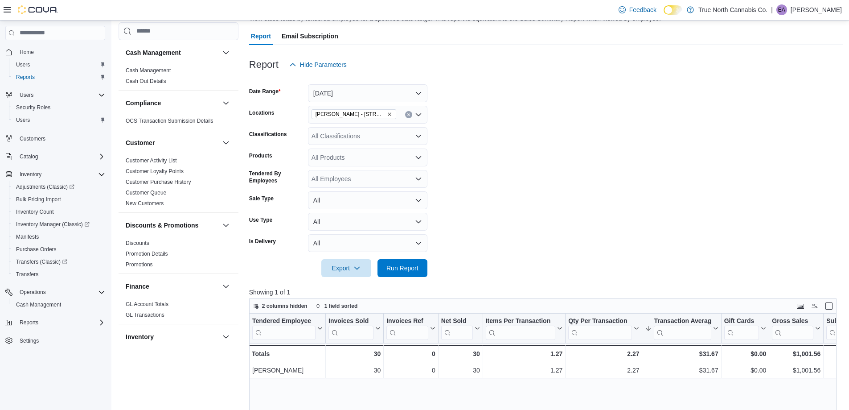
scroll to position [45, 0]
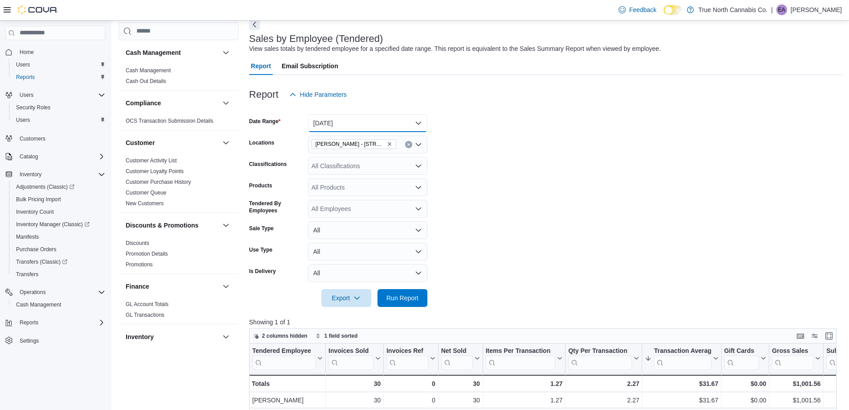
click at [380, 125] on button "Yesterday" at bounding box center [367, 123] width 119 height 18
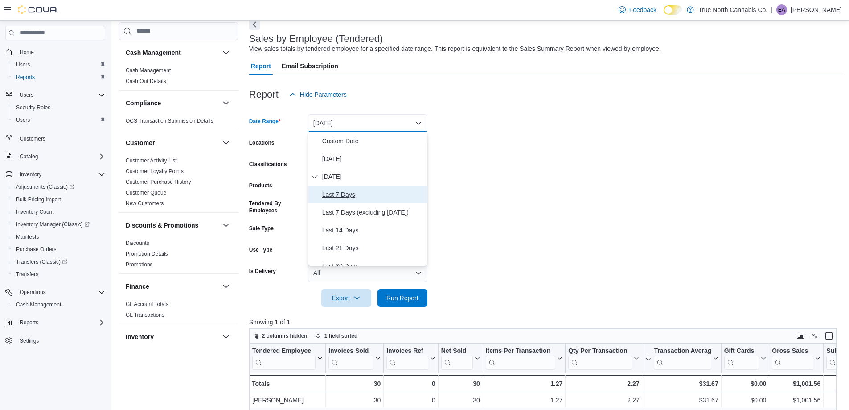
click at [376, 194] on span "Last 7 Days" at bounding box center [373, 194] width 102 height 11
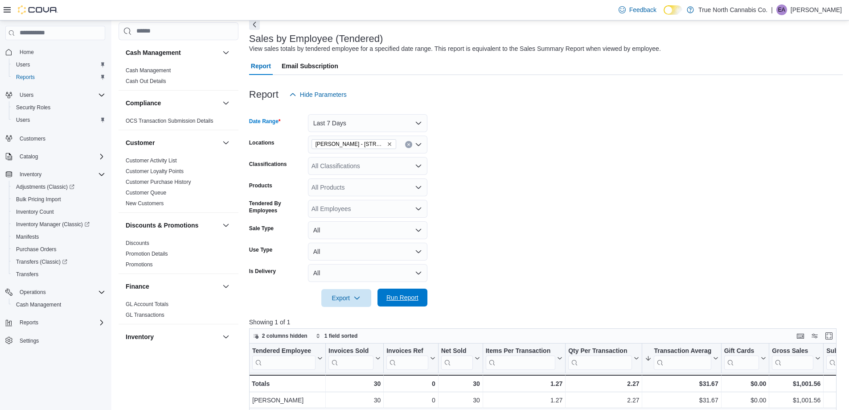
click at [420, 298] on span "Run Report" at bounding box center [402, 297] width 39 height 18
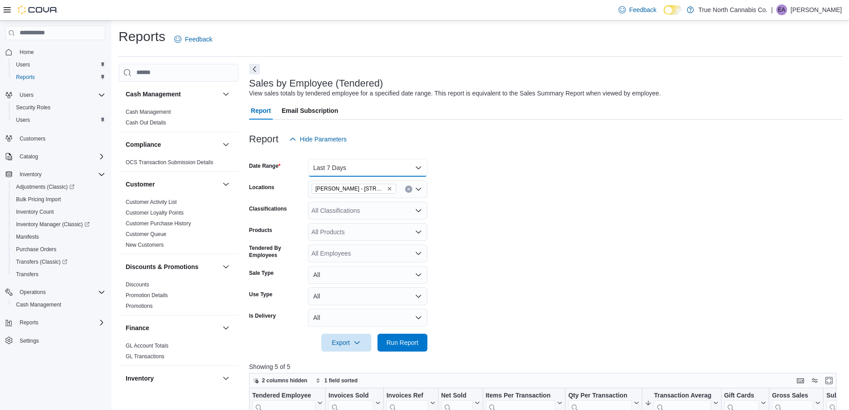
click at [372, 172] on button "Last 7 Days" at bounding box center [367, 168] width 119 height 18
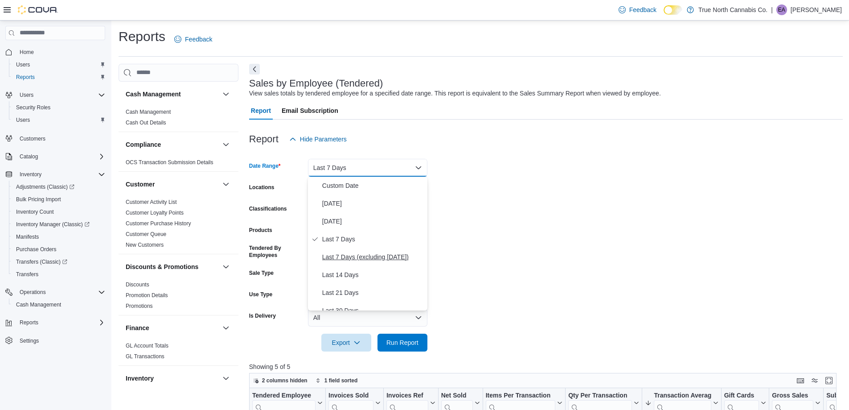
scroll to position [45, 0]
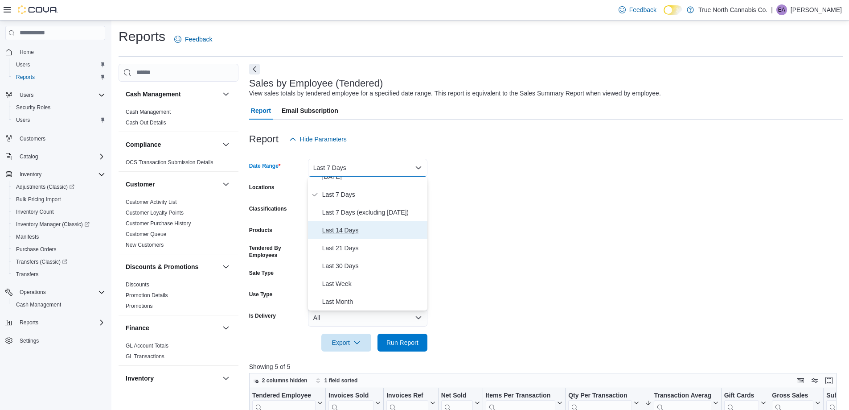
drag, startPoint x: 361, startPoint y: 231, endPoint x: 366, endPoint y: 236, distance: 7.0
click at [361, 230] on span "Last 14 Days" at bounding box center [373, 230] width 102 height 11
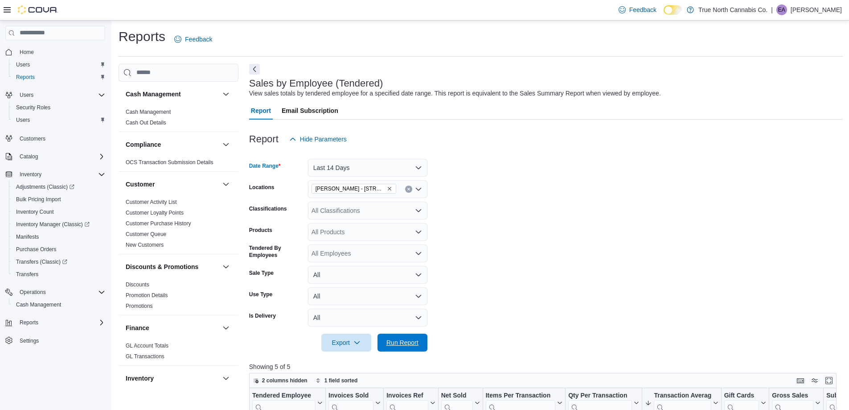
click at [403, 346] on span "Run Report" at bounding box center [403, 342] width 32 height 9
click at [371, 169] on button "Last 14 Days" at bounding box center [367, 168] width 119 height 18
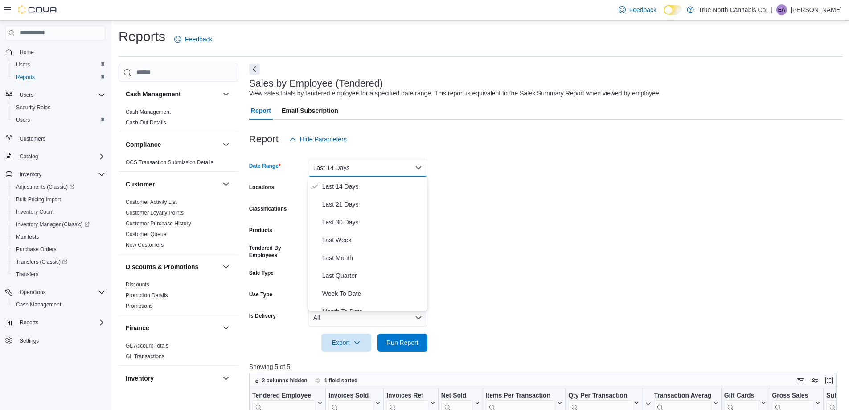
scroll to position [89, 0]
click at [357, 223] on span "Last 30 Days" at bounding box center [373, 221] width 102 height 11
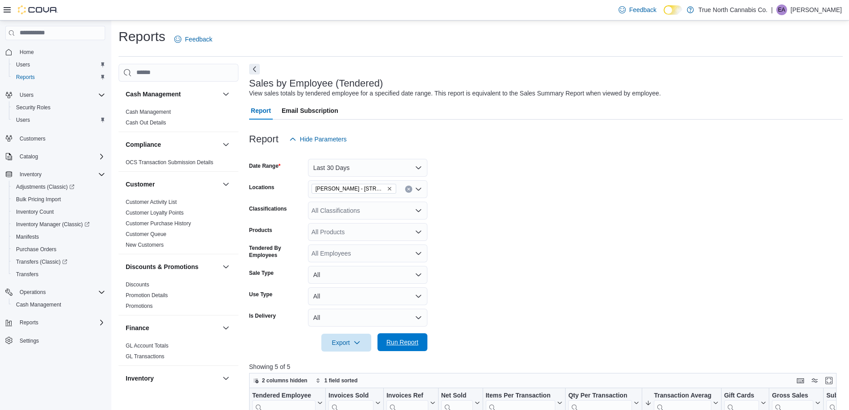
drag, startPoint x: 400, startPoint y: 339, endPoint x: 445, endPoint y: 327, distance: 46.2
click at [401, 338] on span "Run Report" at bounding box center [403, 342] width 32 height 9
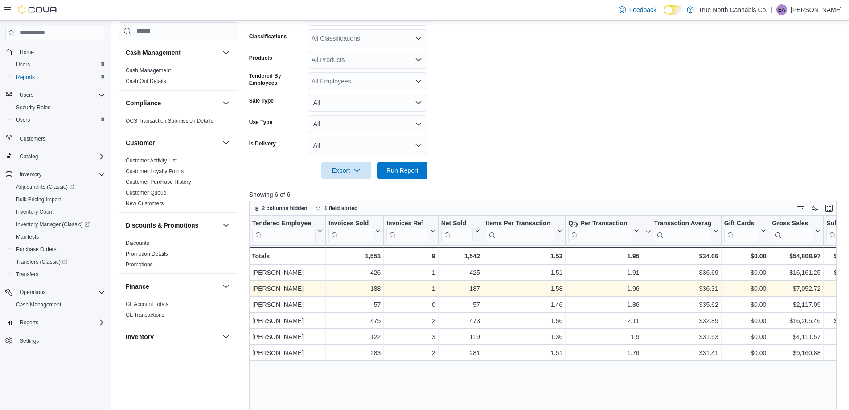
scroll to position [223, 0]
